Goal: Information Seeking & Learning: Learn about a topic

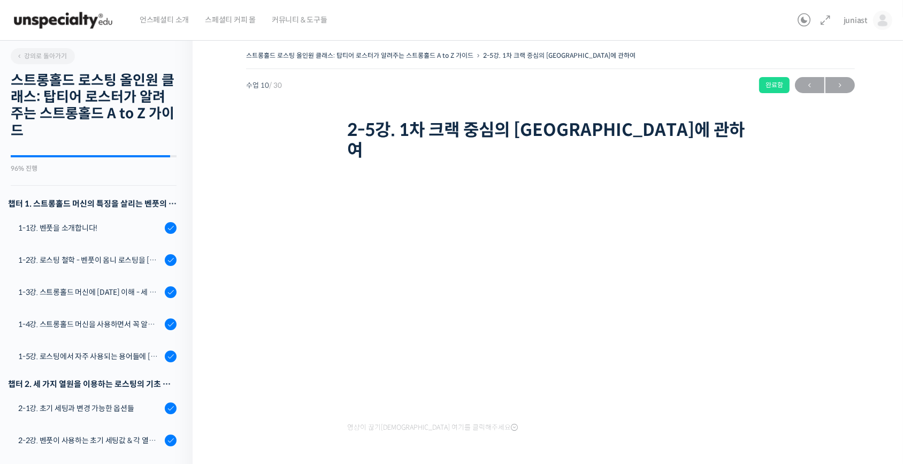
scroll to position [481, 0]
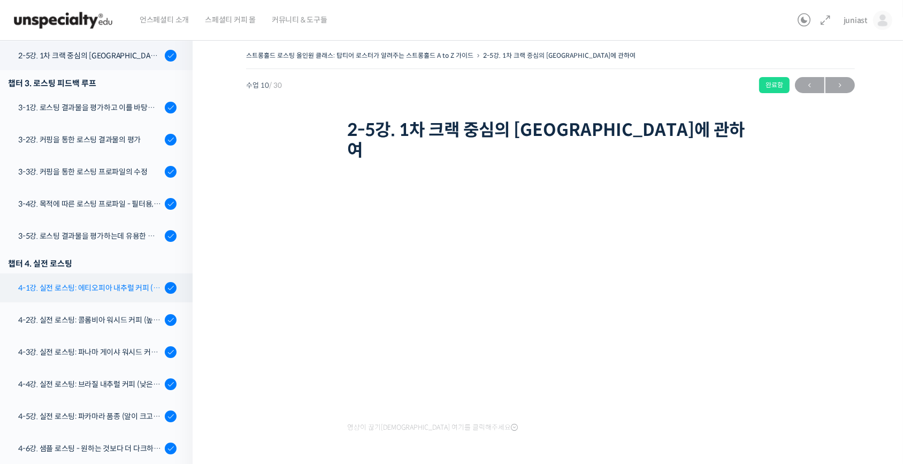
click at [102, 283] on div "4-1강. 실전 로스팅: 에티오피아 내추럴 커피 (당분이 많이 포함되어 있고 색이 고르지 않은 경우)" at bounding box center [89, 288] width 143 height 12
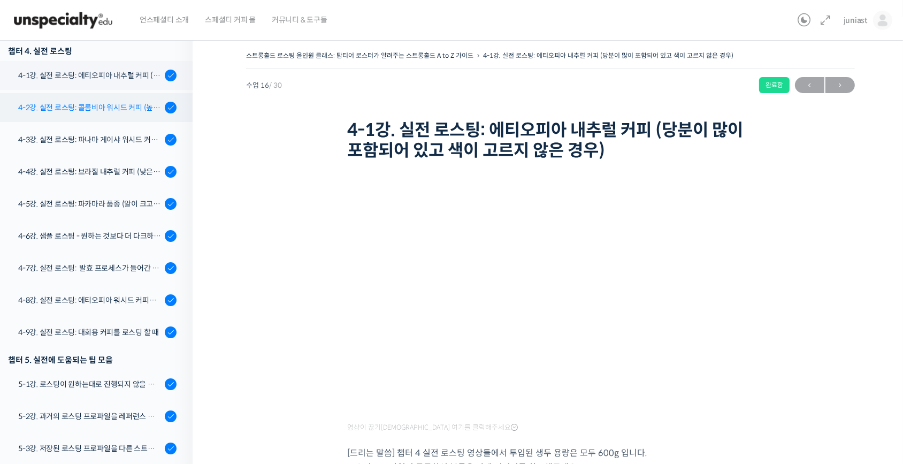
click at [80, 107] on div "4-2강. 실전 로스팅: 콜롬비아 워시드 커피 (높은 밀도와 수분율 때문에 1차 크랙에서 많은 수분을 방출하는 경우)" at bounding box center [89, 108] width 143 height 12
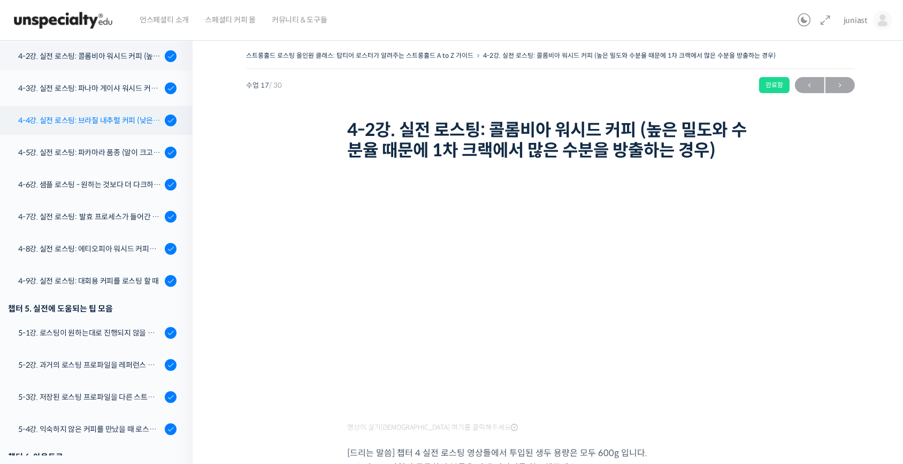
click at [111, 117] on div "4-4강. 실전 로스팅: 브라질 내추럴 커피 (낮은 고도에서 재배되어 당분과 밀도가 낮은 경우)" at bounding box center [89, 120] width 143 height 12
